Goal: Information Seeking & Learning: Learn about a topic

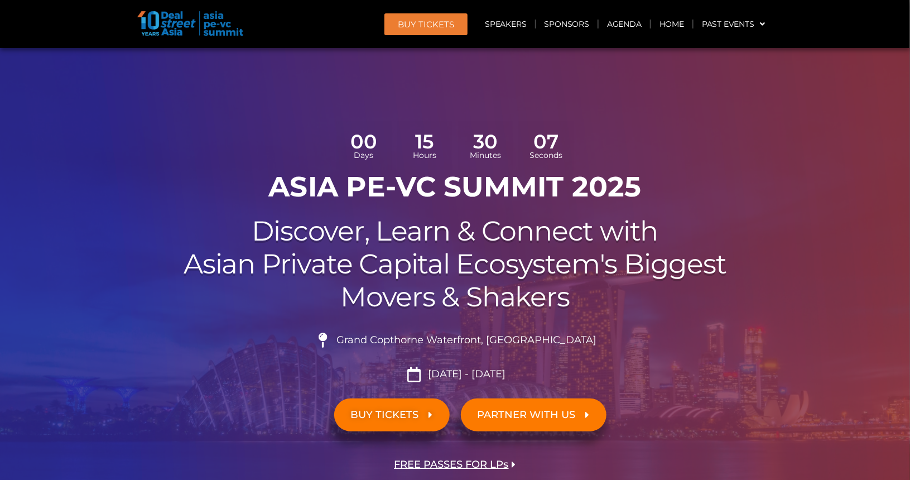
click at [381, 341] on span "Grand Copthorne Waterfront, [GEOGRAPHIC_DATA]​" at bounding box center [465, 340] width 263 height 12
drag, startPoint x: 381, startPoint y: 341, endPoint x: 501, endPoint y: 342, distance: 120.5
click at [501, 342] on span "Grand Copthorne Waterfront, [GEOGRAPHIC_DATA]​" at bounding box center [465, 340] width 263 height 12
copy span "Grand Copthorne Waterfront"
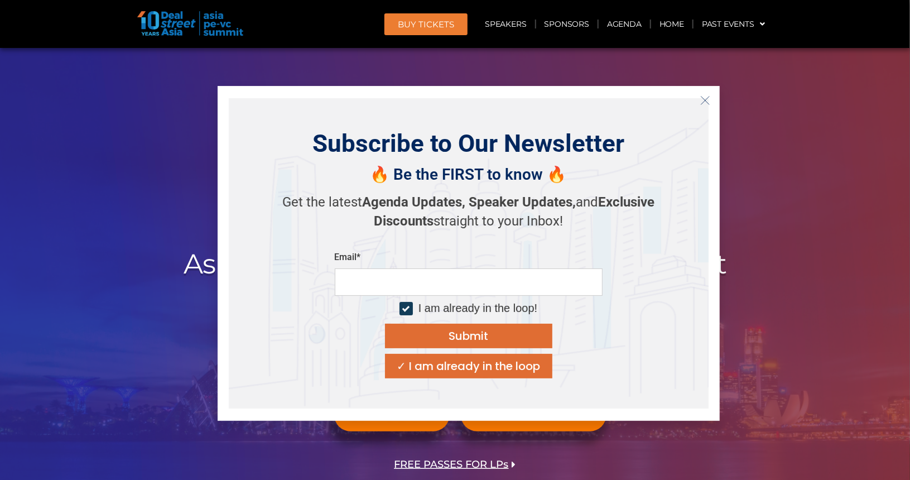
click at [697, 104] on button "Close" at bounding box center [705, 101] width 18 height 18
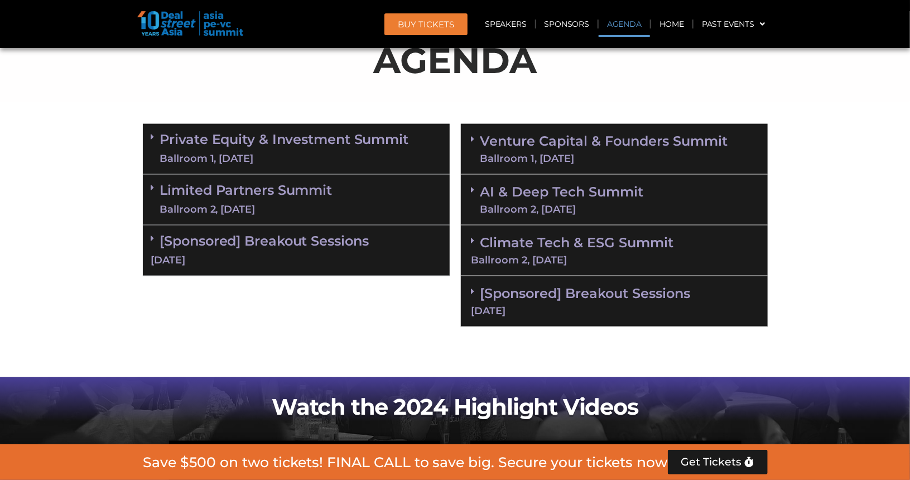
scroll to position [683, 0]
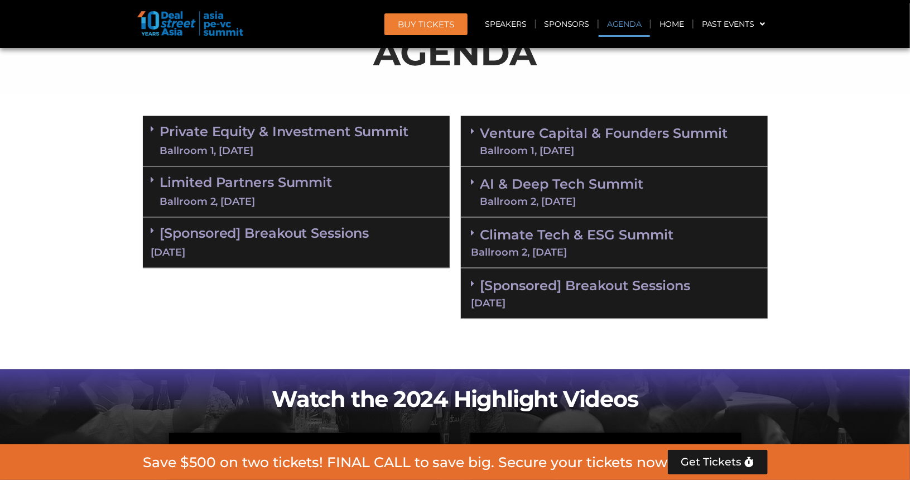
click at [373, 196] on div "Limited Partners [GEOGRAPHIC_DATA] 2, [DATE]" at bounding box center [296, 192] width 307 height 51
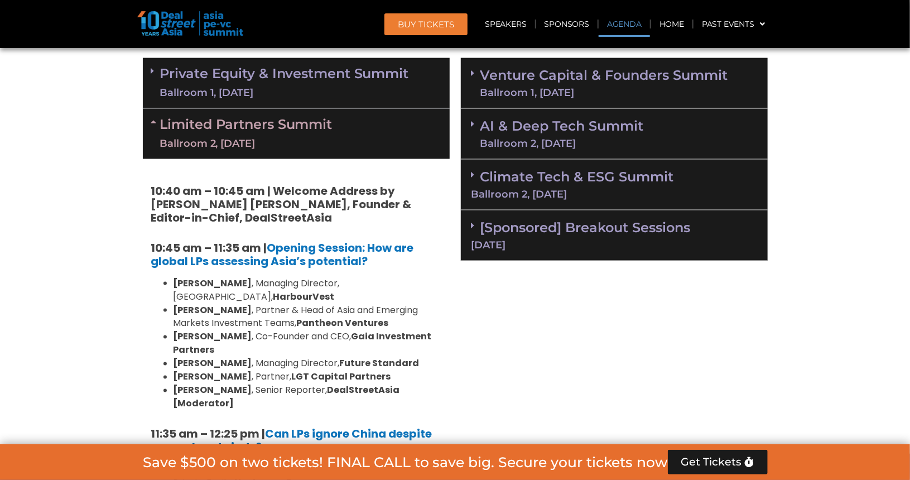
scroll to position [738, 0]
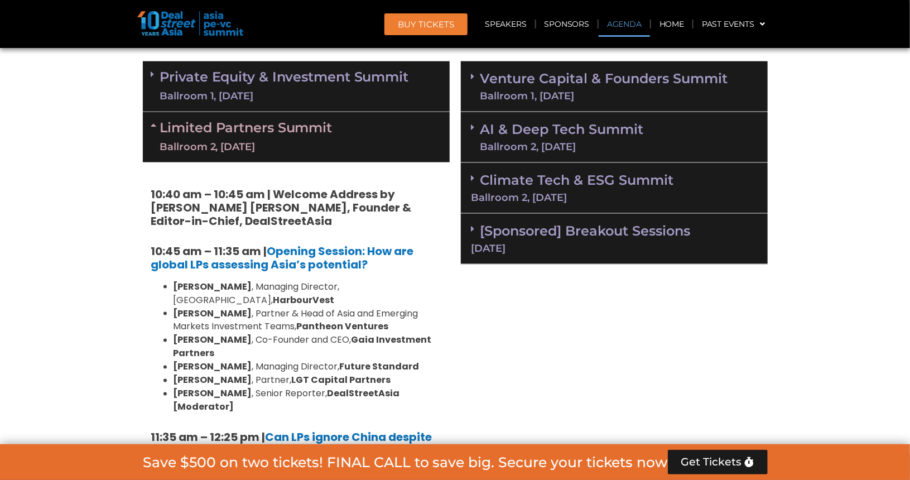
click at [354, 73] on link "Private Equity & Investment Summit Ballroom 1, 10 Sept" at bounding box center [284, 86] width 249 height 33
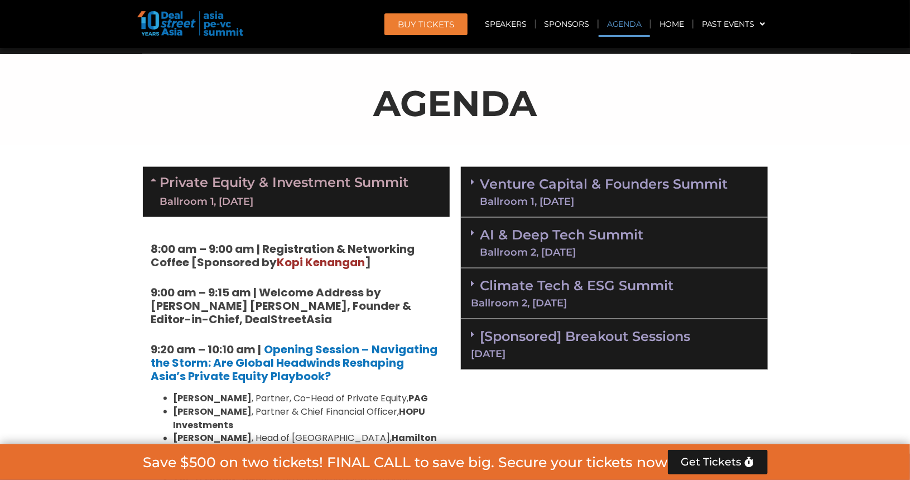
scroll to position [633, 0]
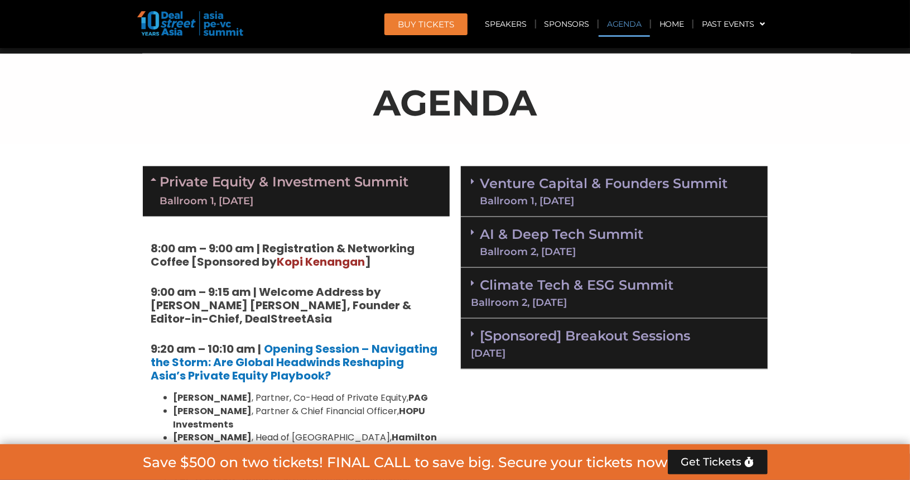
click at [612, 179] on link "Venture Capital & Founders​ Summit Ballroom 1, 11 Sept" at bounding box center [604, 191] width 248 height 29
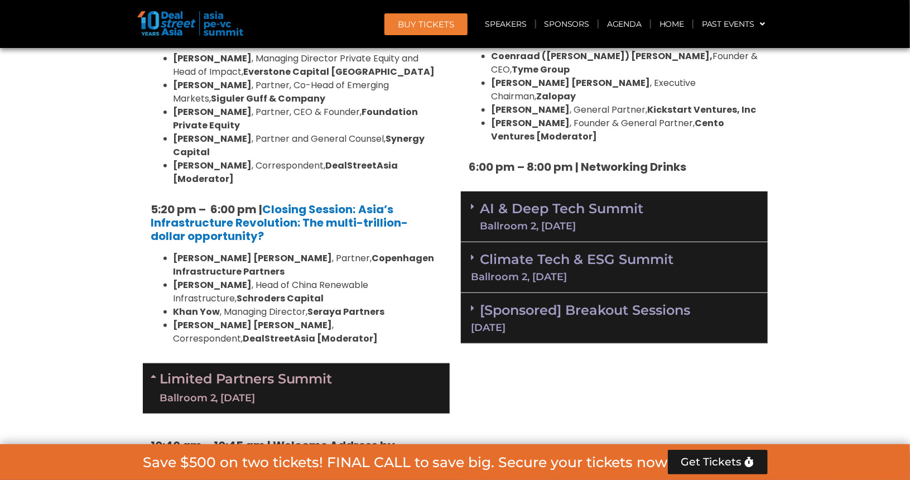
scroll to position [2273, 0]
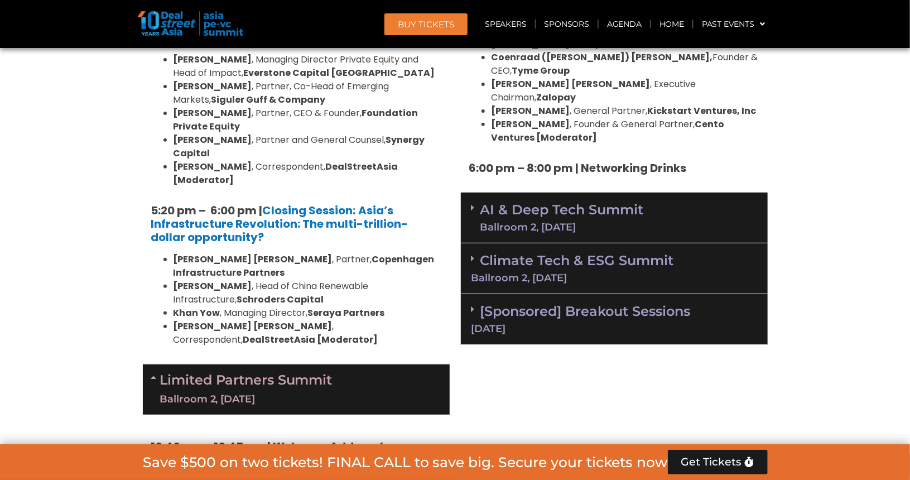
click at [709, 192] on div "AI & Deep Tech Summit Ballroom 2, 11 Sept" at bounding box center [614, 217] width 307 height 51
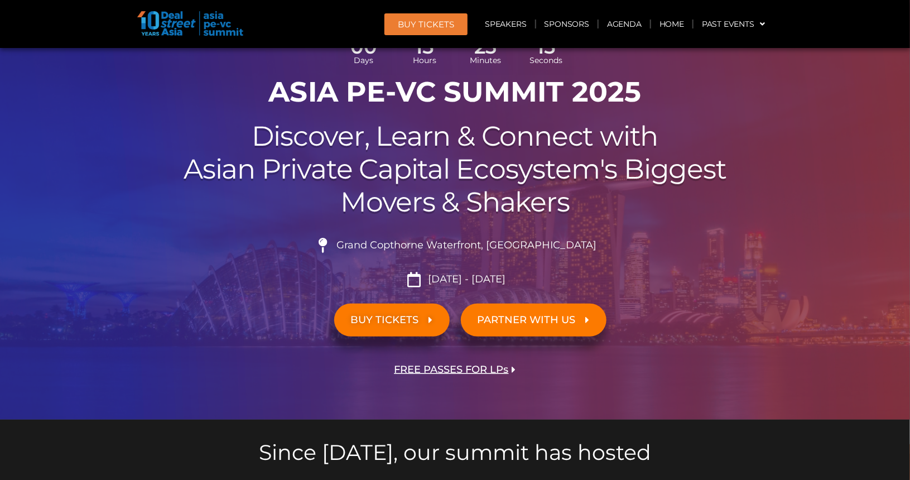
scroll to position [73, 0]
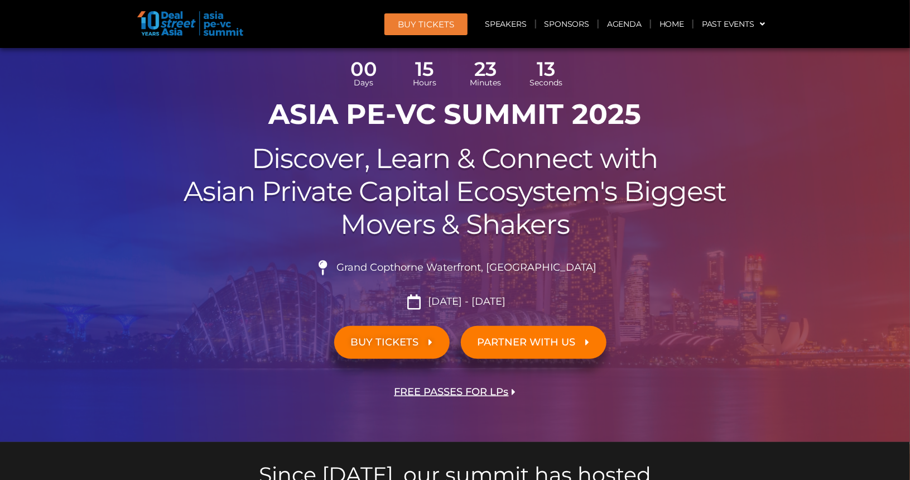
drag, startPoint x: 709, startPoint y: 143, endPoint x: 606, endPoint y: 115, distance: 106.9
click at [606, 115] on h1 "ASIA PE-VC Summit 2025" at bounding box center [455, 114] width 625 height 33
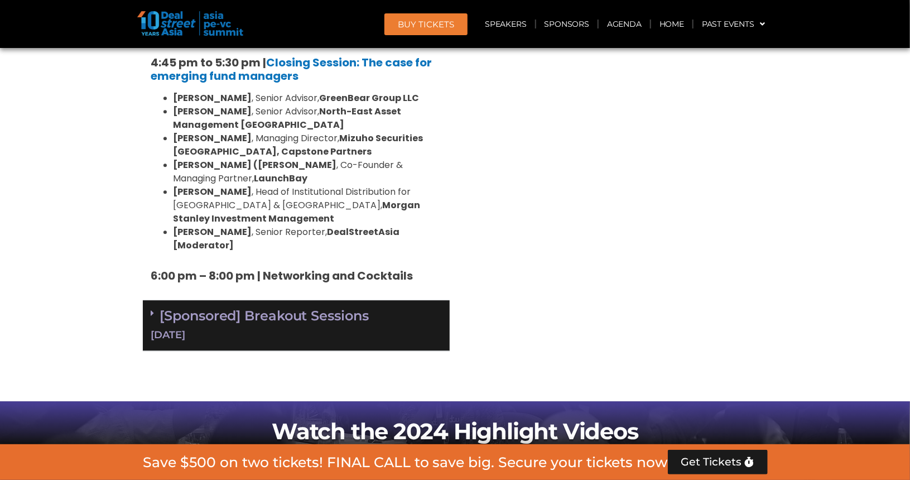
scroll to position [3638, 0]
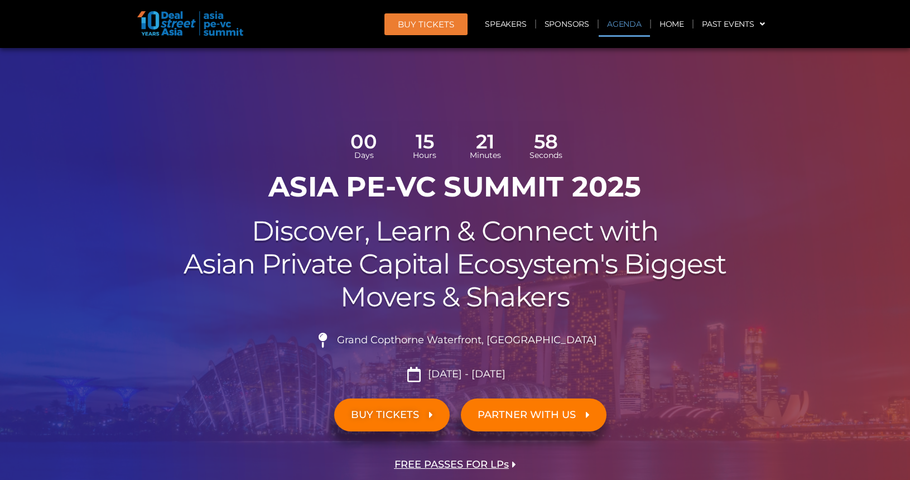
scroll to position [567, 0]
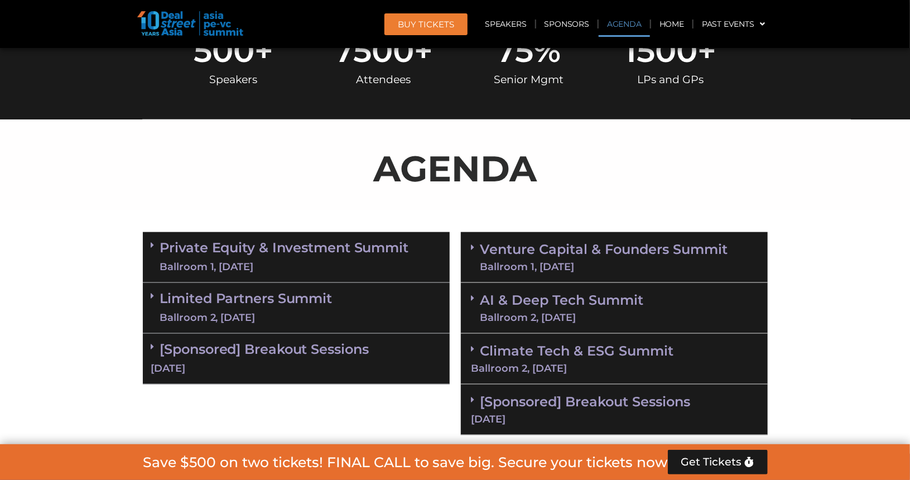
click at [297, 304] on link "Limited Partners [GEOGRAPHIC_DATA] 2, [DATE]" at bounding box center [246, 307] width 172 height 33
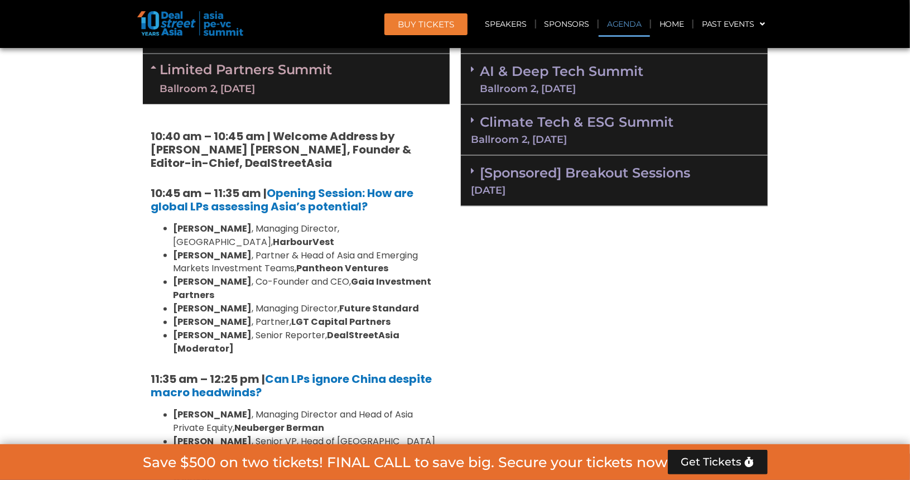
scroll to position [792, 0]
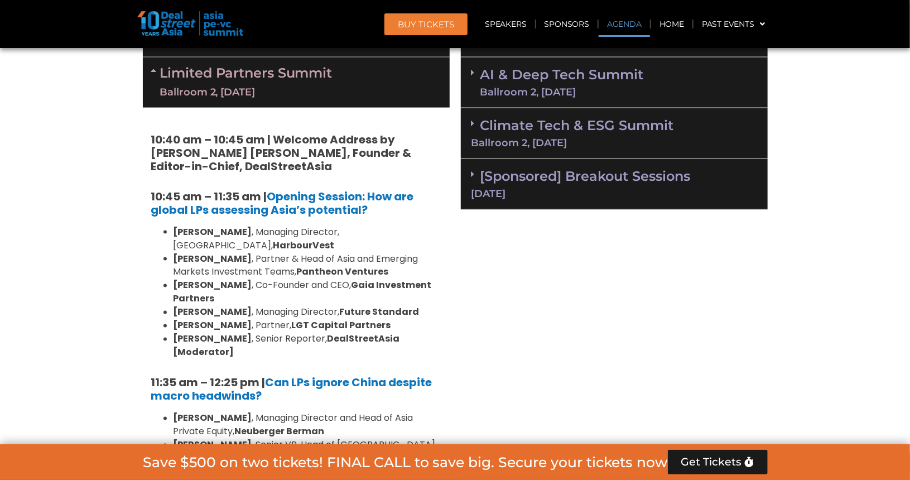
click at [519, 190] on div "[DATE]" at bounding box center [614, 194] width 286 height 10
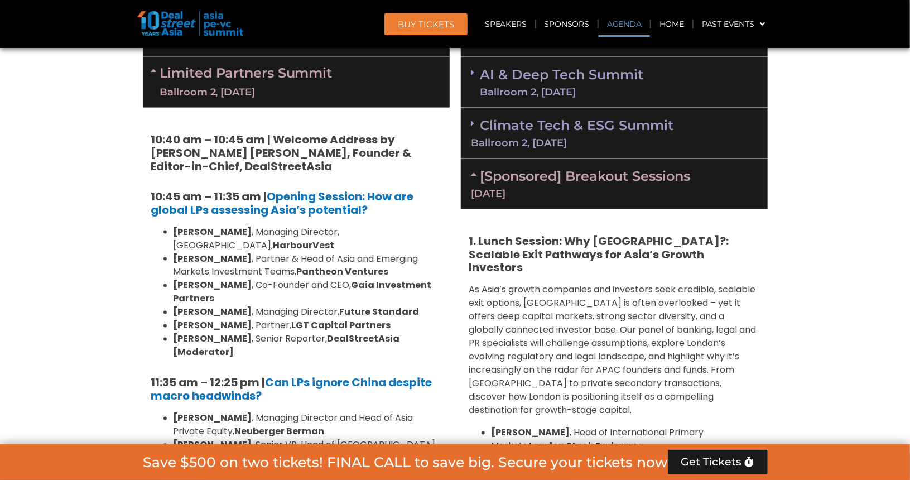
click at [237, 90] on div "Ballroom 2, [DATE]" at bounding box center [246, 92] width 172 height 14
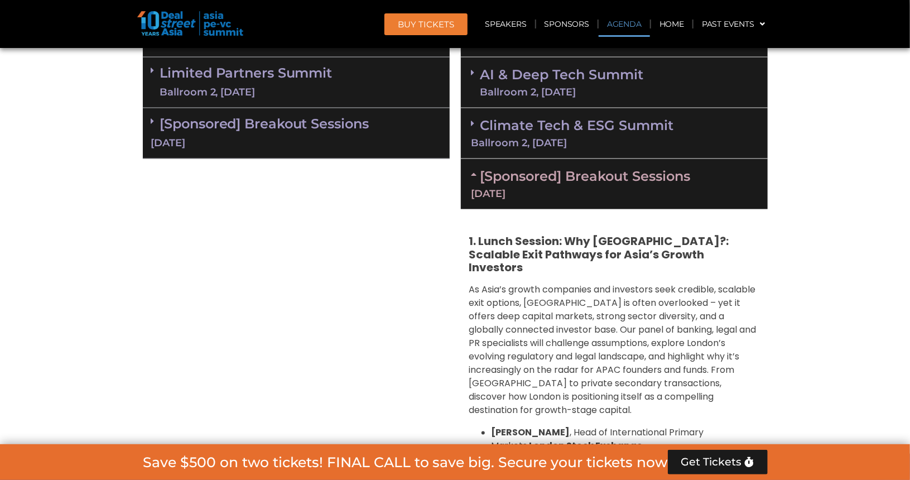
click at [291, 132] on div "[Sponsored] Breakout Sessions [DATE]" at bounding box center [296, 133] width 307 height 51
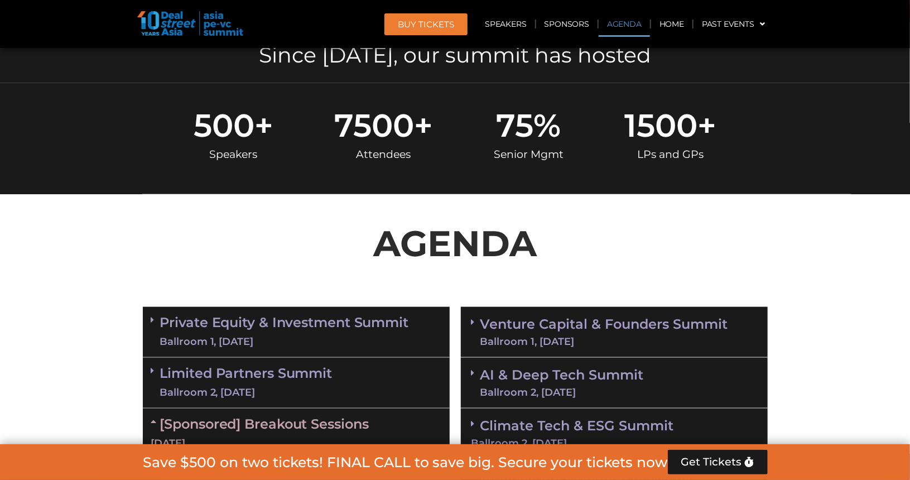
scroll to position [485, 0]
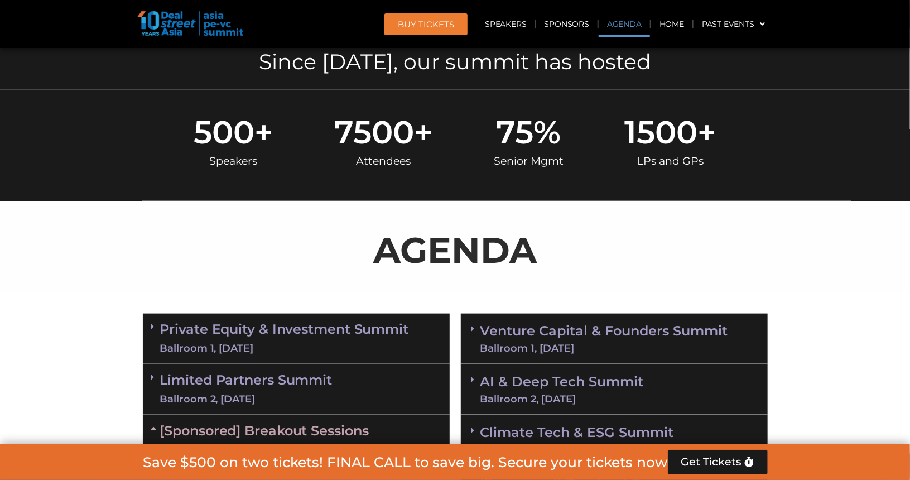
click at [311, 384] on link "Limited Partners [GEOGRAPHIC_DATA] 2, [DATE]" at bounding box center [246, 389] width 172 height 33
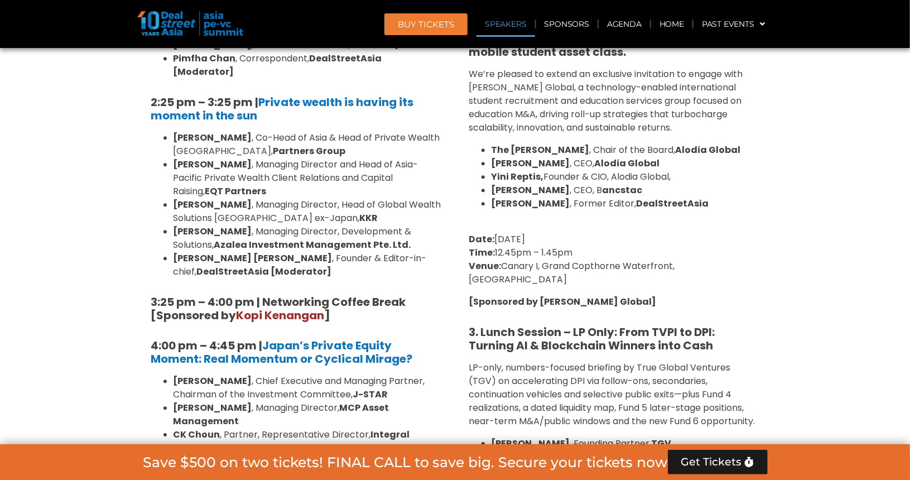
scroll to position [1436, 0]
